Goal: Task Accomplishment & Management: Use online tool/utility

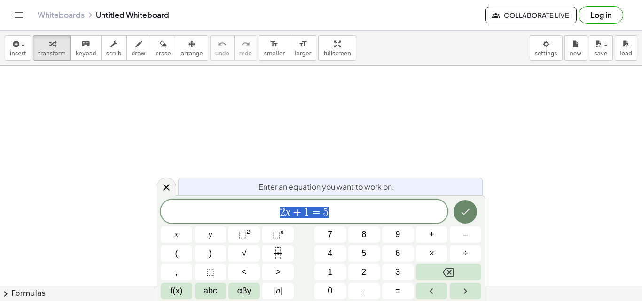
click at [428, 217] on icon "Done" at bounding box center [465, 211] width 11 height 11
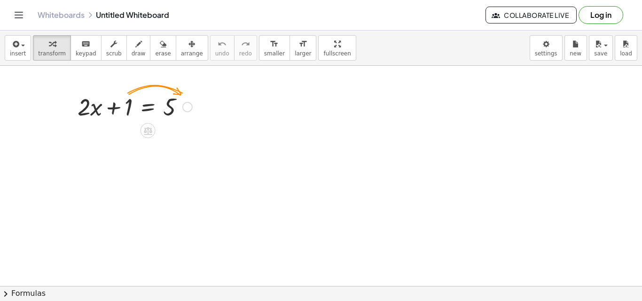
click at [129, 112] on div at bounding box center [135, 106] width 124 height 32
click at [192, 109] on div at bounding box center [187, 107] width 10 height 10
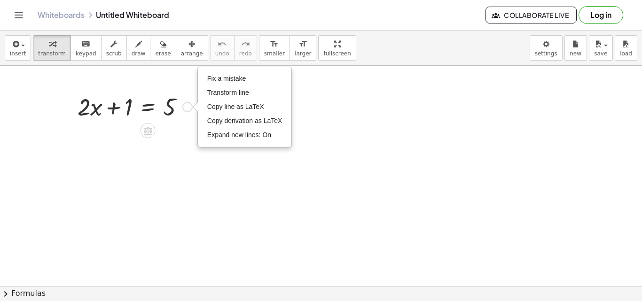
click at [176, 124] on div "+ · 2 · x + 1 = 5 Fix a mistake Transform line Copy line as LaTeX Copy derivati…" at bounding box center [131, 106] width 136 height 37
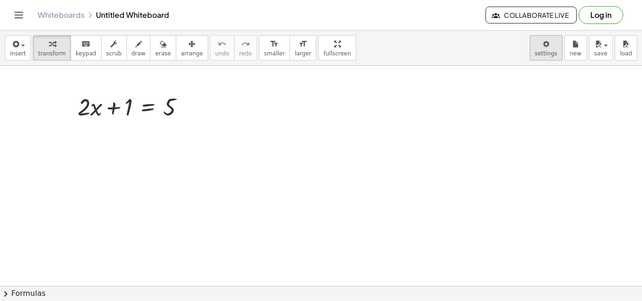
click at [428, 54] on body "Graspable Math Activities Get Started Activity Bank Assigned Work Classes White…" at bounding box center [321, 150] width 642 height 301
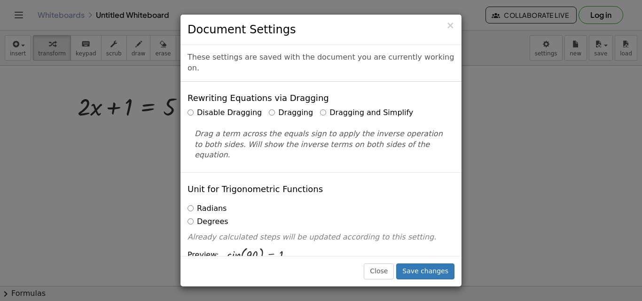
click at [428, 93] on div "× Document Settings These settings are saved with the document you are currentl…" at bounding box center [321, 150] width 642 height 301
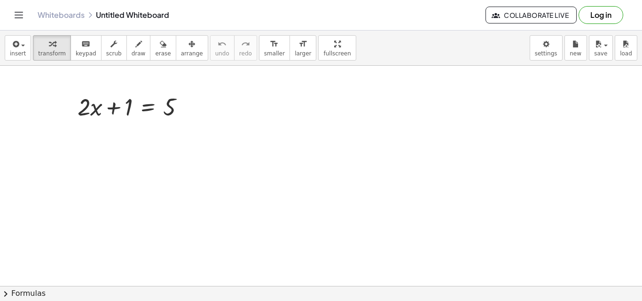
click at [62, 16] on link "Whiteboards" at bounding box center [61, 14] width 47 height 9
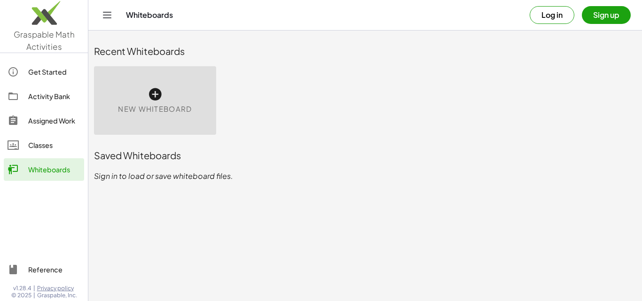
click at [120, 18] on div "Whiteboards Log in Sign up" at bounding box center [365, 15] width 531 height 30
click at [110, 16] on icon "Toggle navigation" at bounding box center [107, 14] width 11 height 11
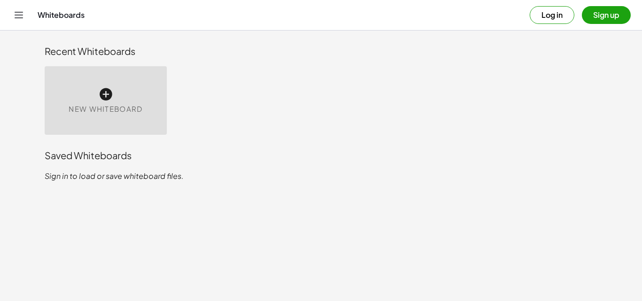
click at [14, 9] on button "Toggle navigation" at bounding box center [18, 15] width 15 height 15
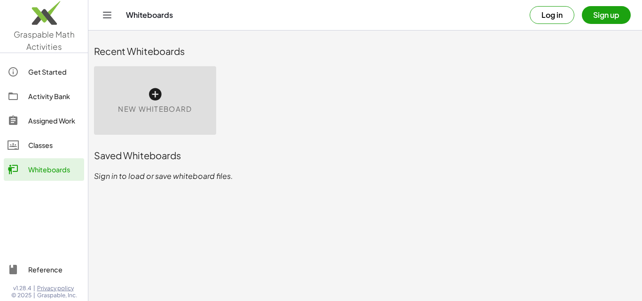
click at [156, 104] on span "New Whiteboard" at bounding box center [155, 109] width 74 height 11
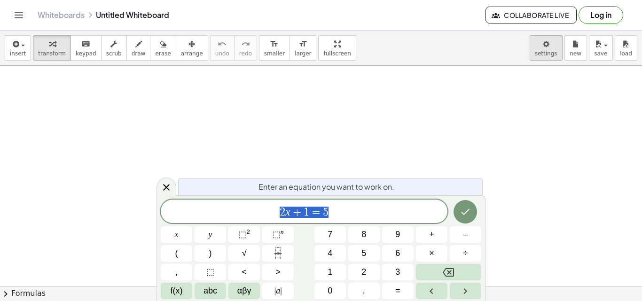
click at [428, 44] on body "Graspable Math Activities Get Started Activity Bank Assigned Work Classes White…" at bounding box center [321, 150] width 642 height 301
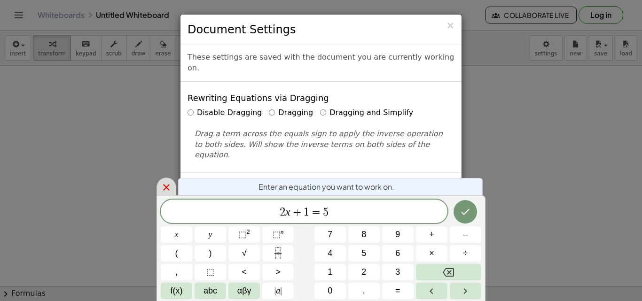
click at [170, 186] on icon at bounding box center [166, 187] width 11 height 11
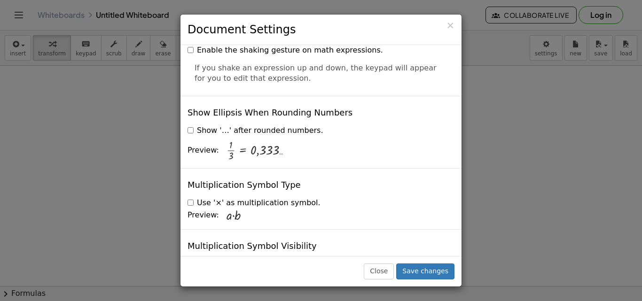
scroll to position [2300, 0]
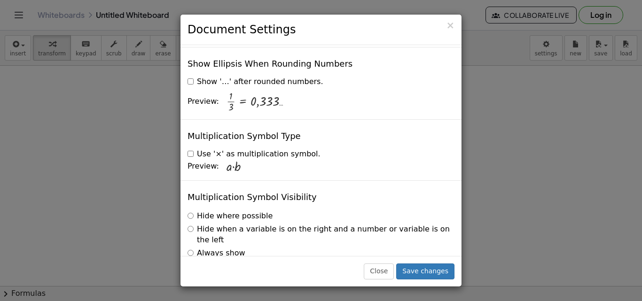
click at [428, 188] on div "× Document Settings These settings are saved with the document you are currentl…" at bounding box center [321, 150] width 642 height 301
